Goal: Task Accomplishment & Management: Manage account settings

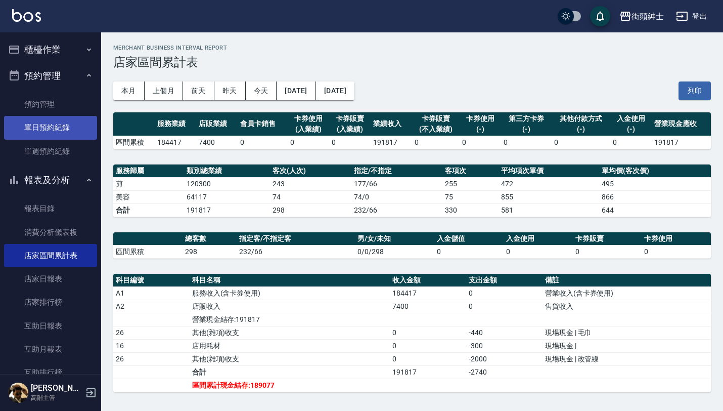
click at [60, 133] on link "單日預約紀錄" at bounding box center [50, 127] width 93 height 23
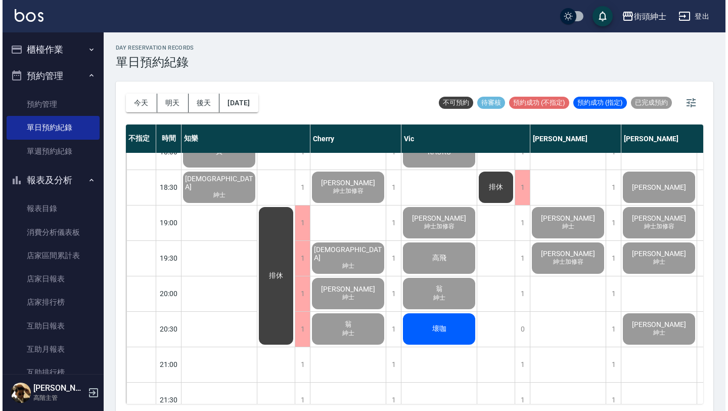
scroll to position [656, 0]
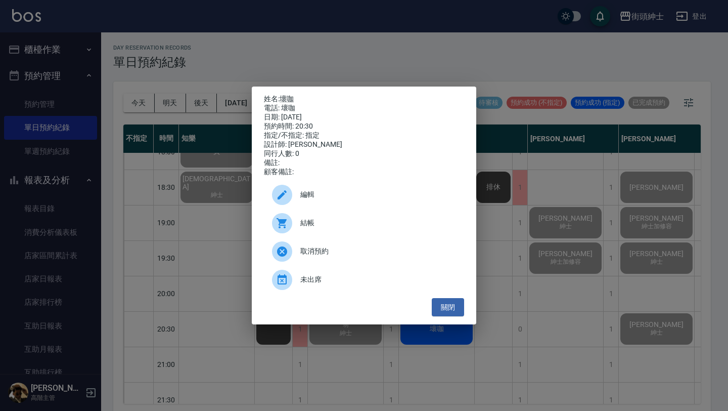
click at [389, 221] on span "結帳" at bounding box center [378, 222] width 156 height 11
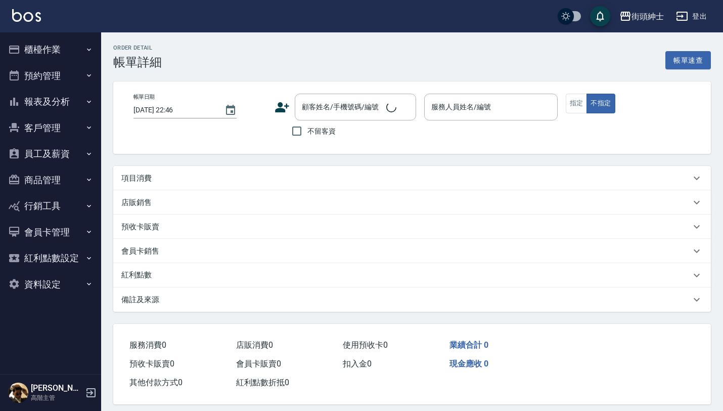
type input "[DATE] 20:30"
type input "Vic(無代號)"
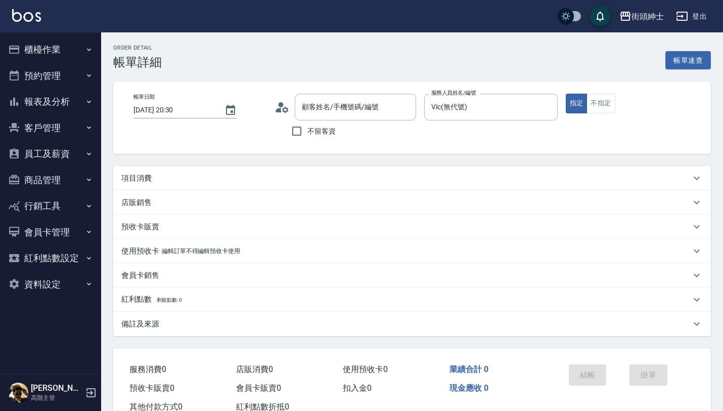
type input "壞咖/壞咖/null"
click at [170, 180] on div "項目消費" at bounding box center [405, 178] width 569 height 11
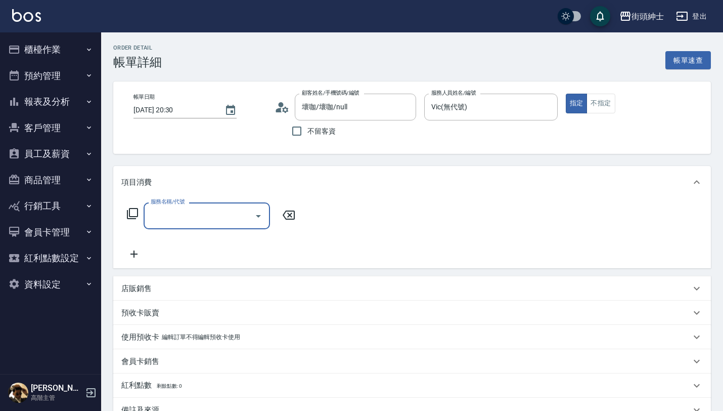
click at [194, 212] on input "服務名稱/代號" at bounding box center [199, 216] width 102 height 18
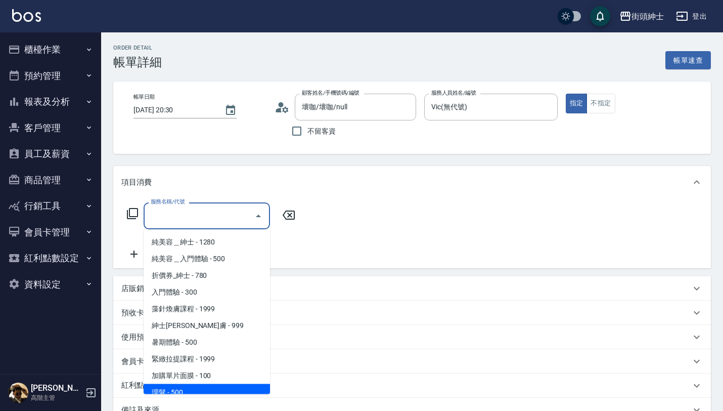
click at [190, 389] on span "理髮 - 500" at bounding box center [207, 392] width 126 height 17
type input "理髮(A02)"
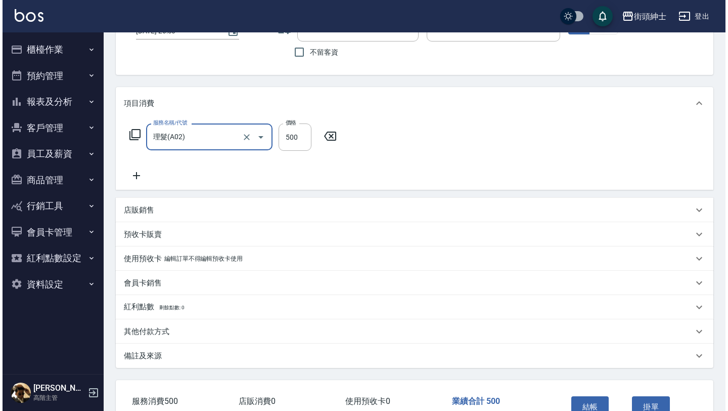
scroll to position [144, 0]
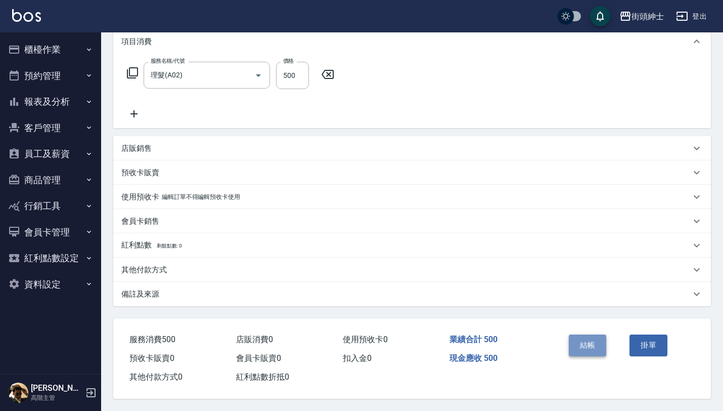
click at [601, 347] on button "結帳" at bounding box center [588, 344] width 38 height 21
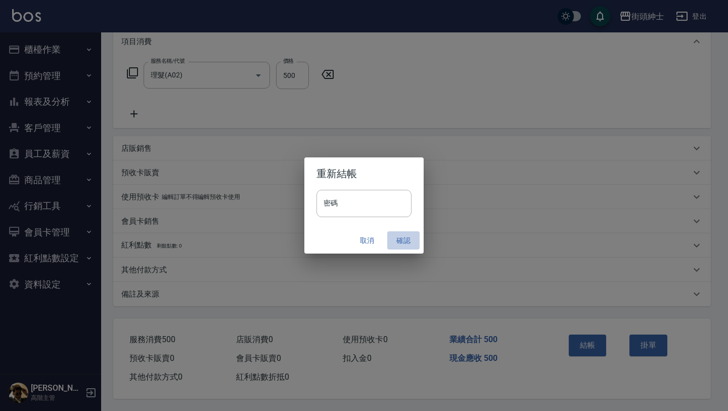
click at [404, 238] on button "確認" at bounding box center [403, 240] width 32 height 19
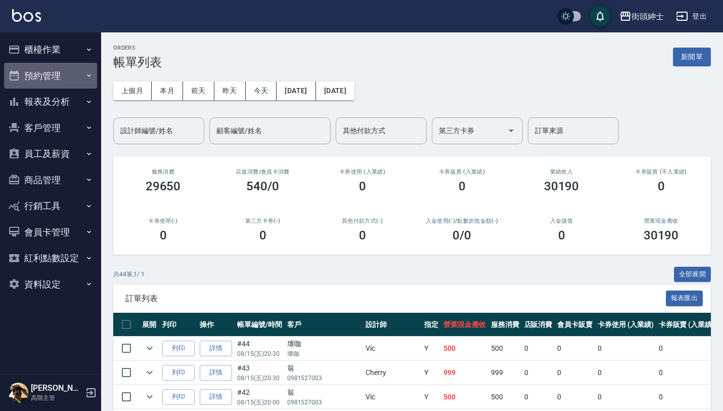
click at [73, 69] on button "預約管理" at bounding box center [50, 76] width 93 height 26
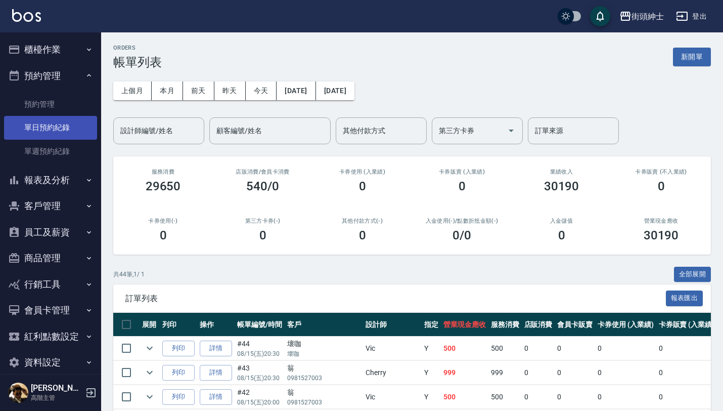
click at [72, 124] on link "單日預約紀錄" at bounding box center [50, 127] width 93 height 23
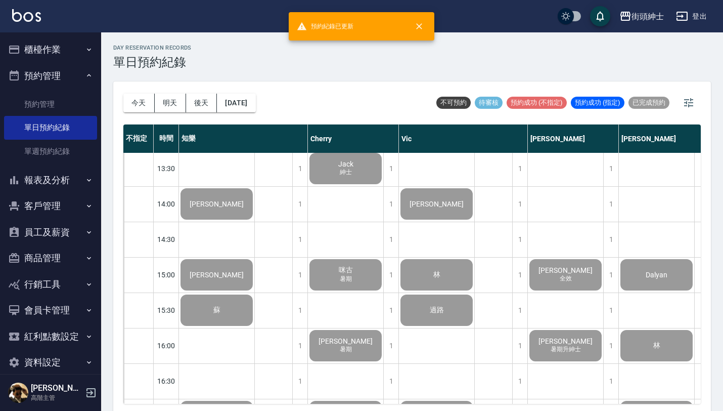
scroll to position [487, 0]
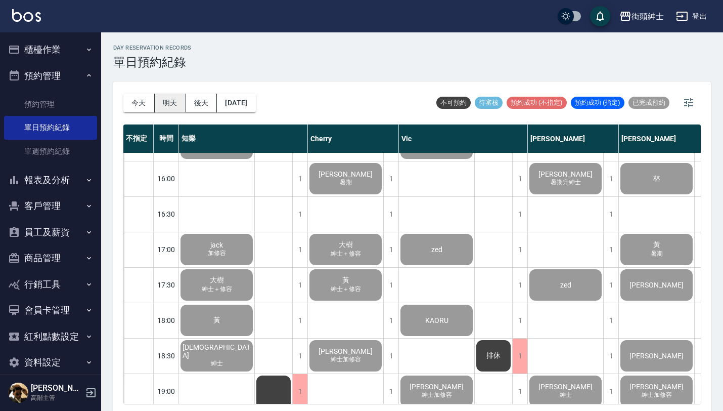
click at [169, 102] on button "明天" at bounding box center [170, 103] width 31 height 19
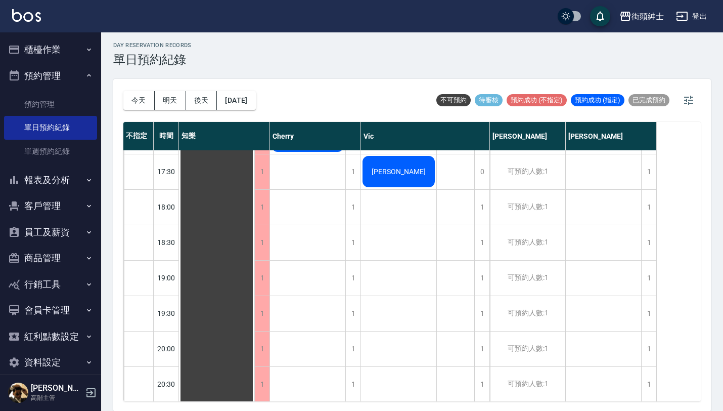
scroll to position [572, 0]
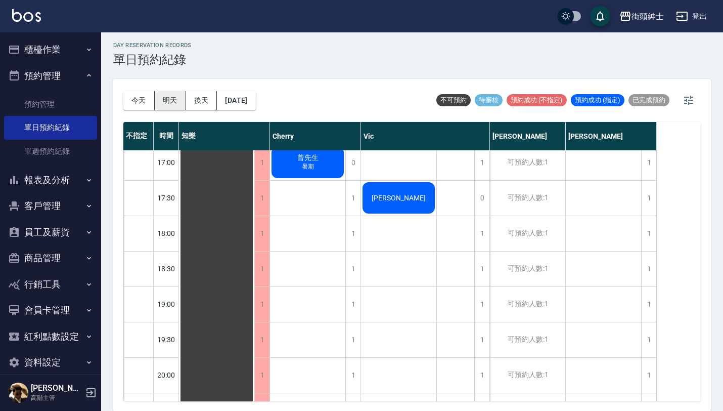
click at [179, 104] on button "明天" at bounding box center [170, 100] width 31 height 19
click at [198, 106] on button "後天" at bounding box center [201, 100] width 31 height 19
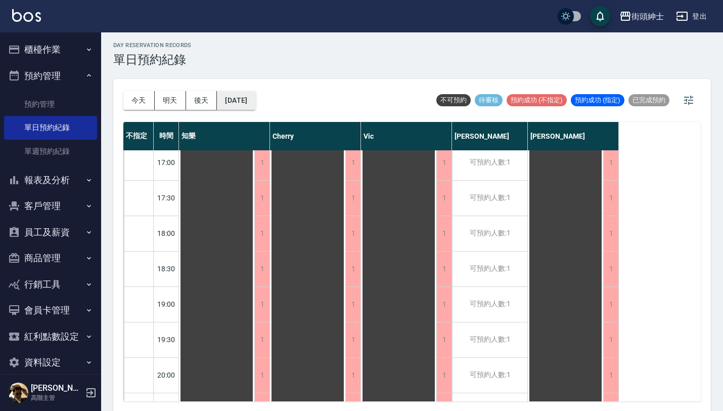
click at [255, 100] on button "[DATE]" at bounding box center [236, 100] width 38 height 19
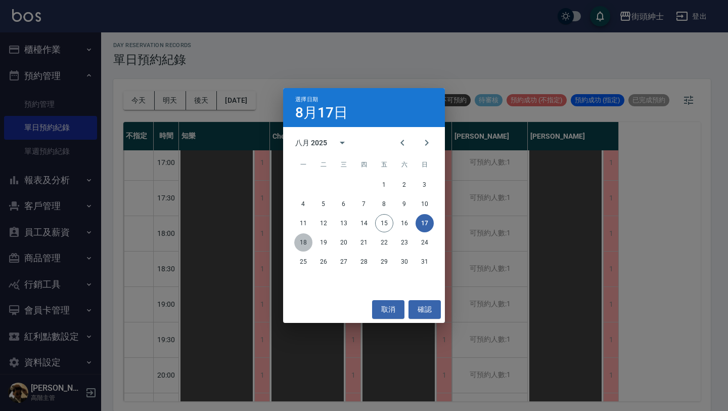
click at [301, 242] on button "18" at bounding box center [303, 242] width 18 height 18
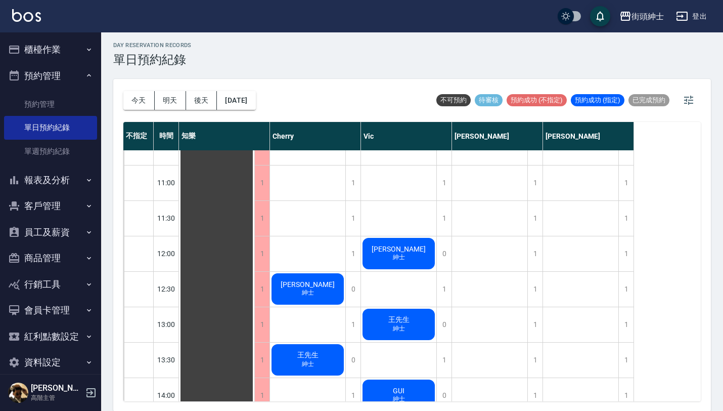
scroll to position [96, 0]
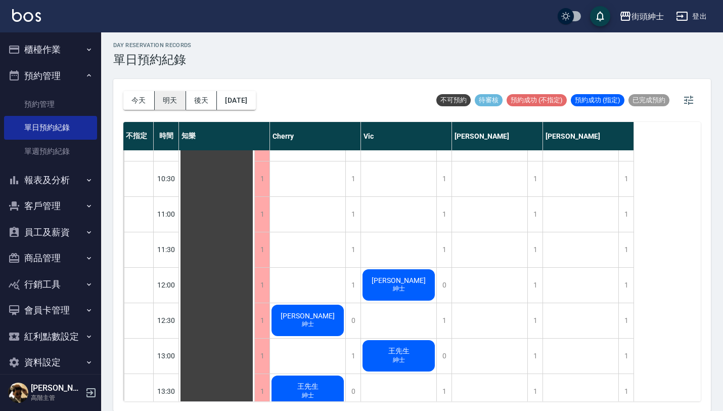
click at [175, 99] on button "明天" at bounding box center [170, 100] width 31 height 19
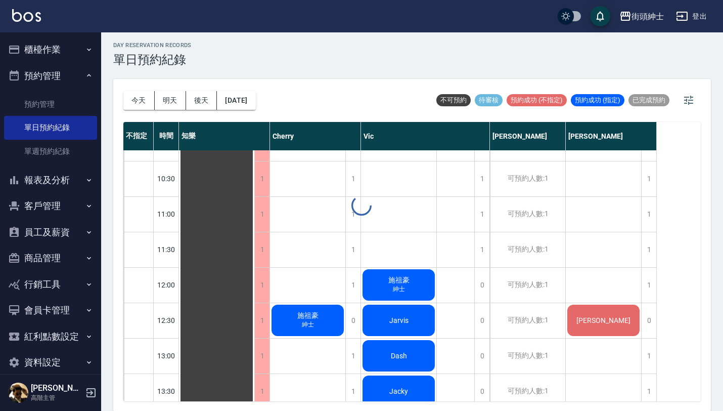
click at [199, 101] on div "day Reservation records 單日預約紀錄 [DATE] [DATE] [DATE] [DATE] 不可預約 待審核 預約成功 (不指定) …" at bounding box center [412, 220] width 622 height 381
click at [199, 101] on button "後天" at bounding box center [201, 100] width 31 height 19
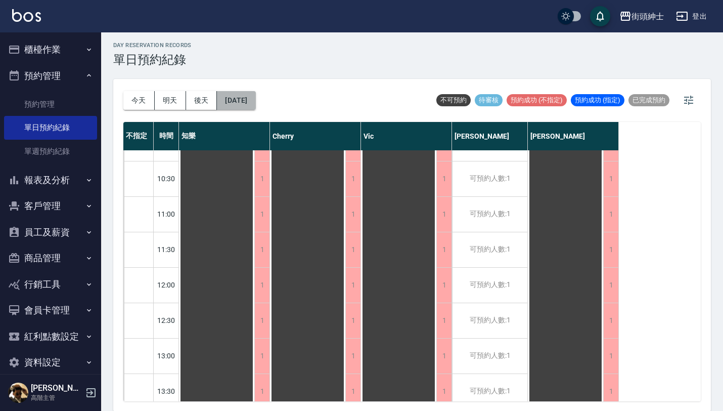
click at [255, 102] on button "[DATE]" at bounding box center [236, 100] width 38 height 19
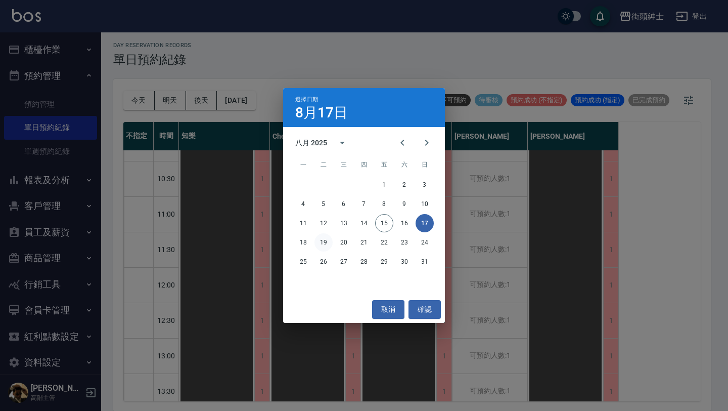
click at [325, 243] on button "19" at bounding box center [324, 242] width 18 height 18
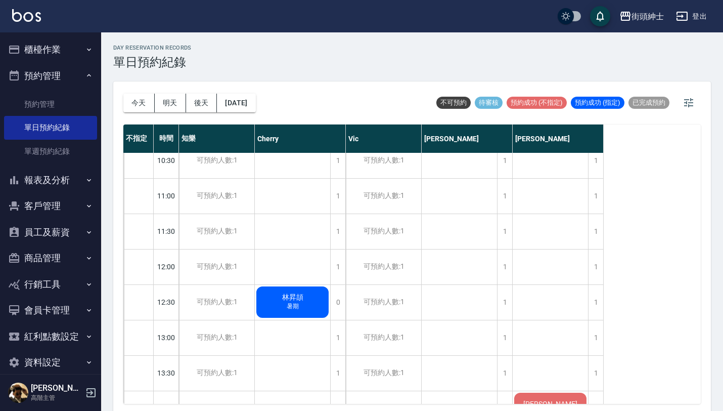
scroll to position [120, 0]
